Goal: Task Accomplishment & Management: Manage account settings

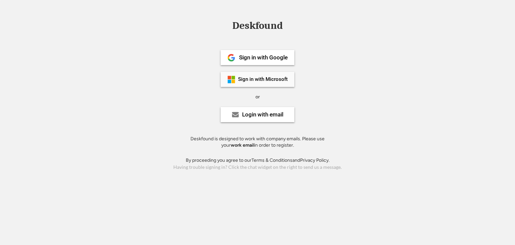
drag, startPoint x: 277, startPoint y: 78, endPoint x: 277, endPoint y: 74, distance: 3.4
click at [277, 77] on div "Sign in with Microsoft" at bounding box center [263, 79] width 50 height 5
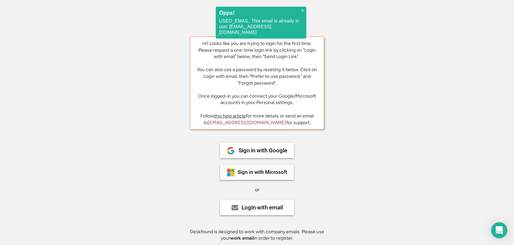
click at [253, 171] on div "Sign in with Microsoft" at bounding box center [263, 172] width 50 height 5
drag, startPoint x: 302, startPoint y: 9, endPoint x: 301, endPoint y: 22, distance: 12.5
click at [302, 9] on span "×" at bounding box center [302, 11] width 3 height 6
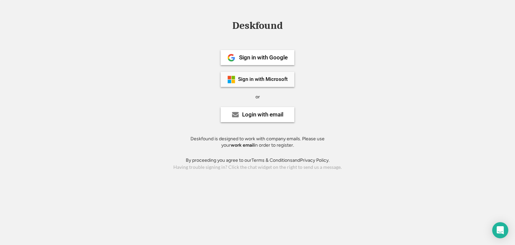
click at [272, 81] on div "Sign in with Microsoft" at bounding box center [263, 79] width 50 height 5
